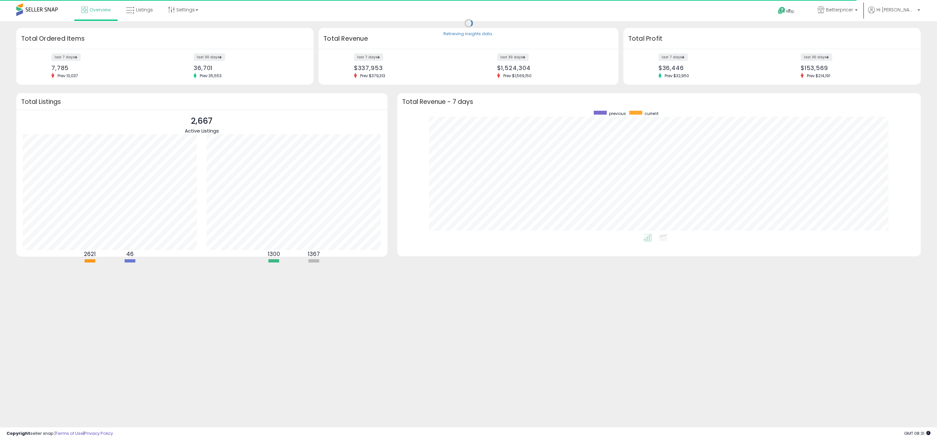
scroll to position [123, 510]
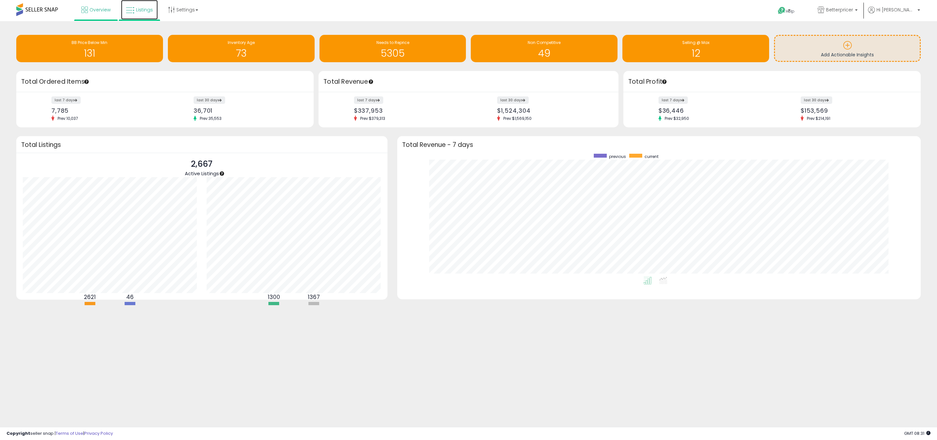
click at [138, 19] on link "Listings" at bounding box center [139, 10] width 37 height 20
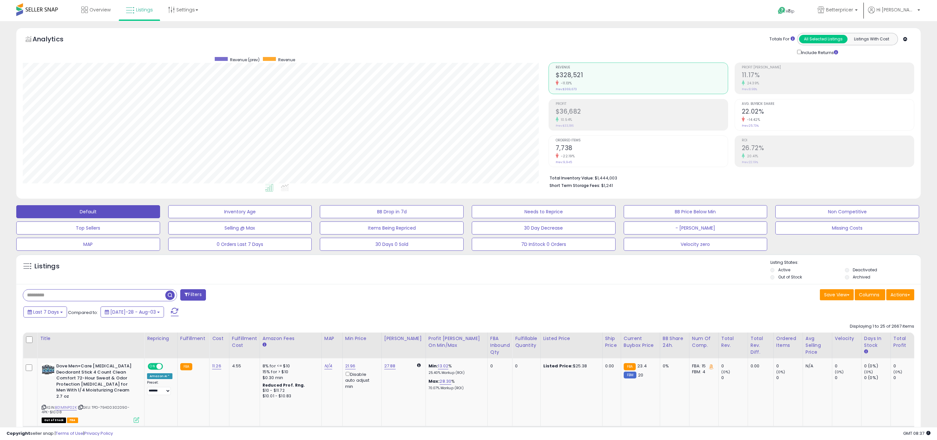
scroll to position [133, 526]
click at [54, 293] on input "text" at bounding box center [94, 294] width 142 height 11
type input "****"
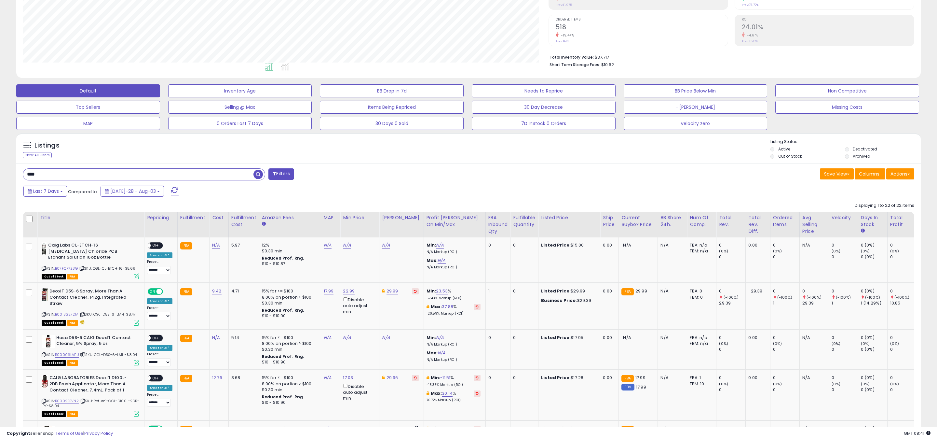
scroll to position [86, 0]
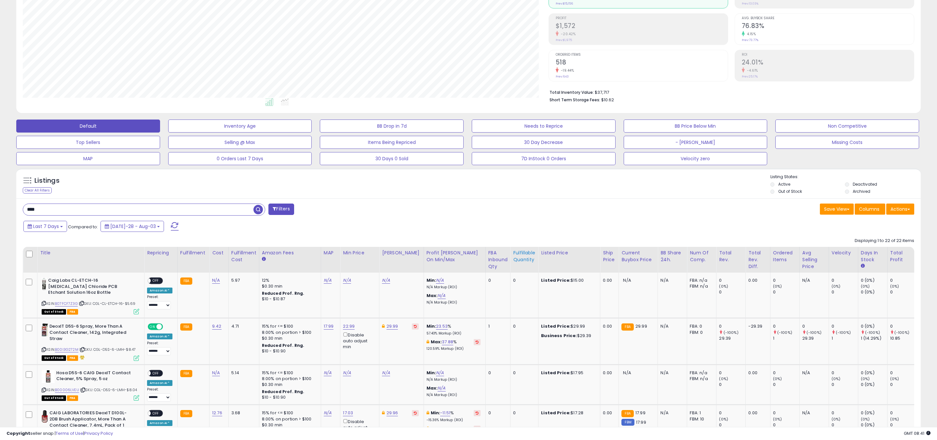
click at [513, 258] on div "Fulfillable Quantity" at bounding box center [524, 256] width 22 height 14
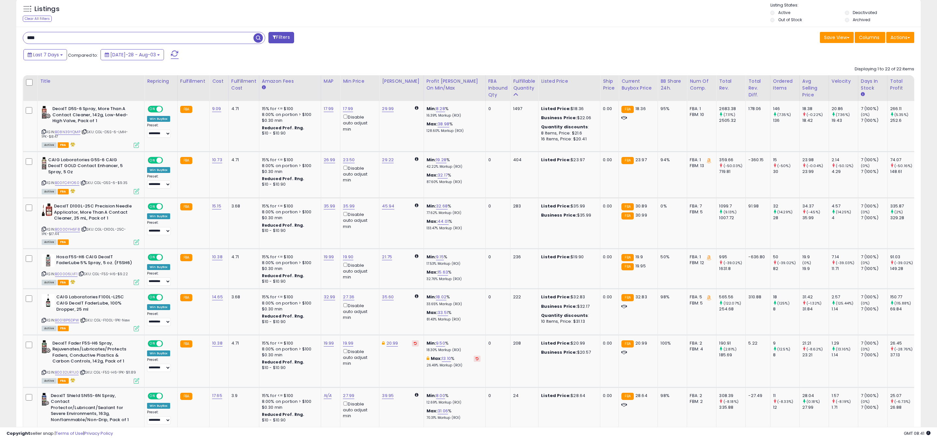
scroll to position [257, 0]
click at [345, 112] on link "23.50" at bounding box center [348, 108] width 10 height 7
drag, startPoint x: 329, startPoint y: 139, endPoint x: 271, endPoint y: 131, distance: 58.4
type input "*****"
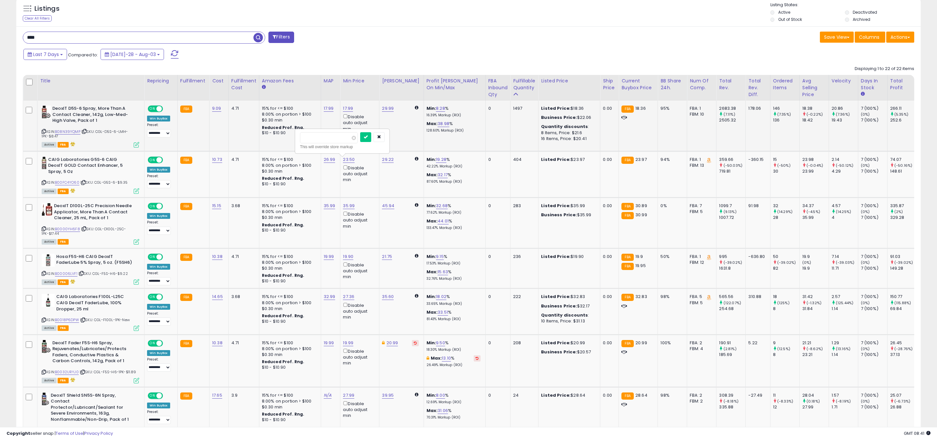
click button "submit" at bounding box center [365, 137] width 11 height 10
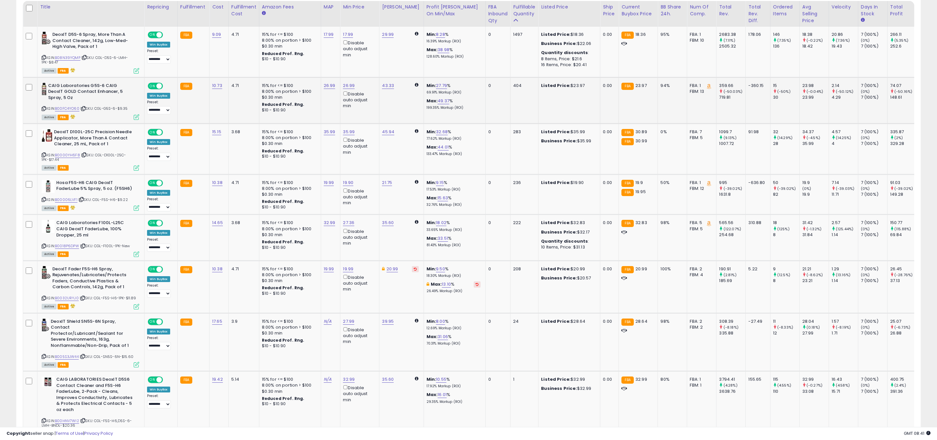
scroll to position [333, 0]
click at [348, 36] on link "19.90" at bounding box center [348, 33] width 10 height 7
type input "*****"
click button "submit" at bounding box center [365, 159] width 11 height 10
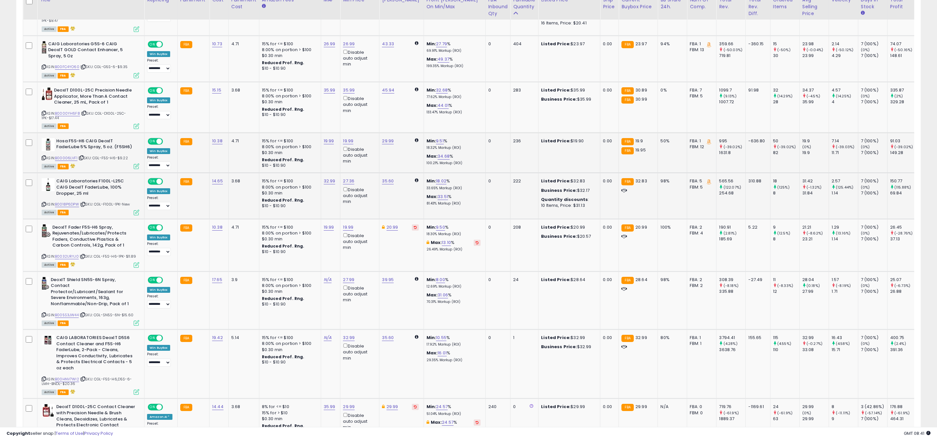
scroll to position [385, 0]
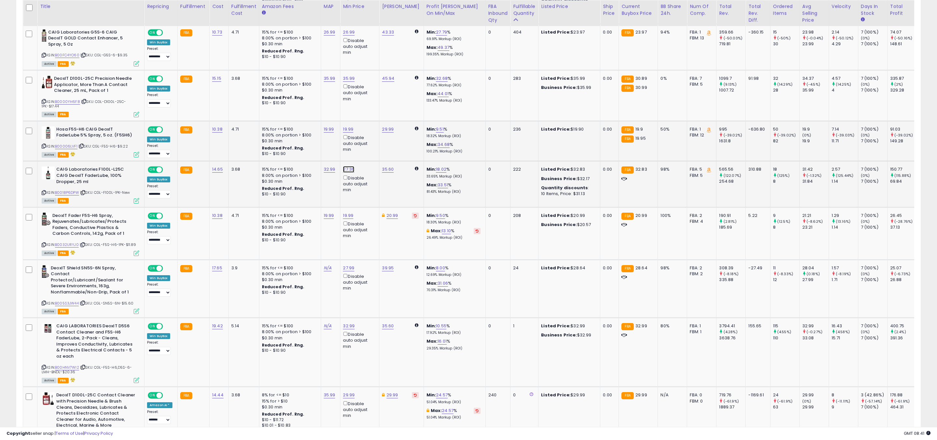
drag, startPoint x: 327, startPoint y: 146, endPoint x: 261, endPoint y: 142, distance: 65.6
type input "*****"
click button "submit" at bounding box center [365, 147] width 11 height 10
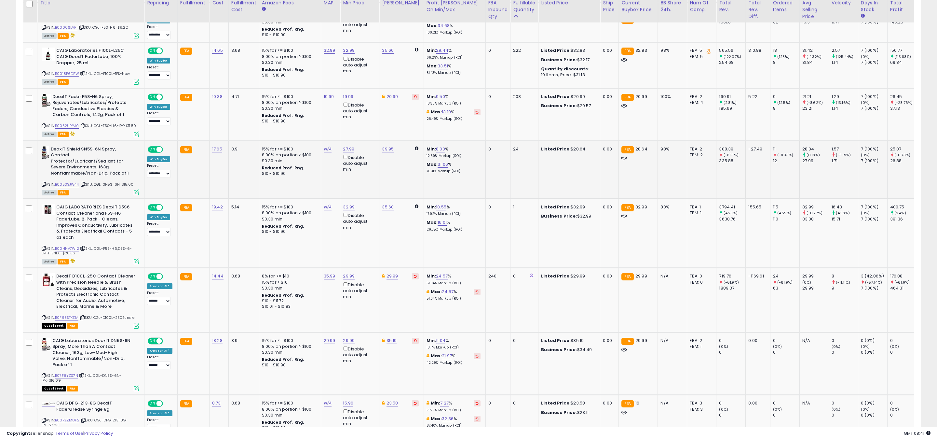
scroll to position [491, 0]
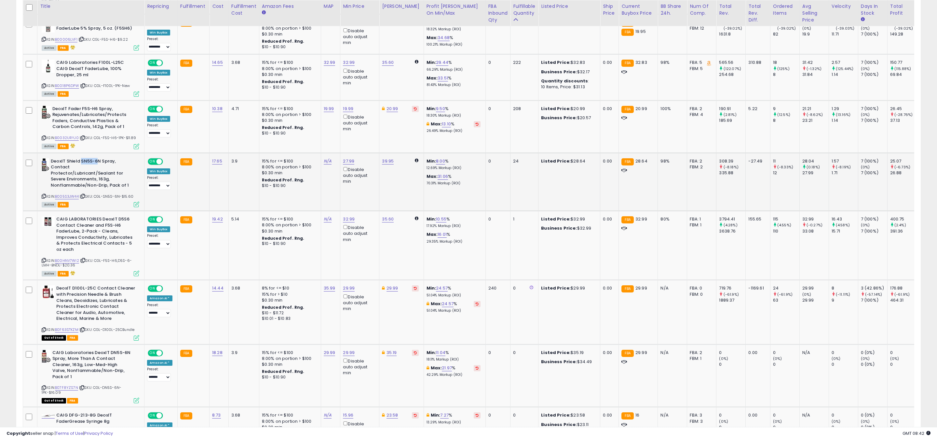
drag, startPoint x: 81, startPoint y: 159, endPoint x: 105, endPoint y: 161, distance: 24.3
click at [99, 160] on b "DeoxIT Shield SN5S-6N Spray, Contact Protector/Lubricant/Sealant for Severe Env…" at bounding box center [90, 174] width 79 height 32
copy b "SN5S-6N"
click at [62, 194] on link "B005S3JW44" at bounding box center [67, 197] width 24 height 6
